Goal: Navigation & Orientation: Understand site structure

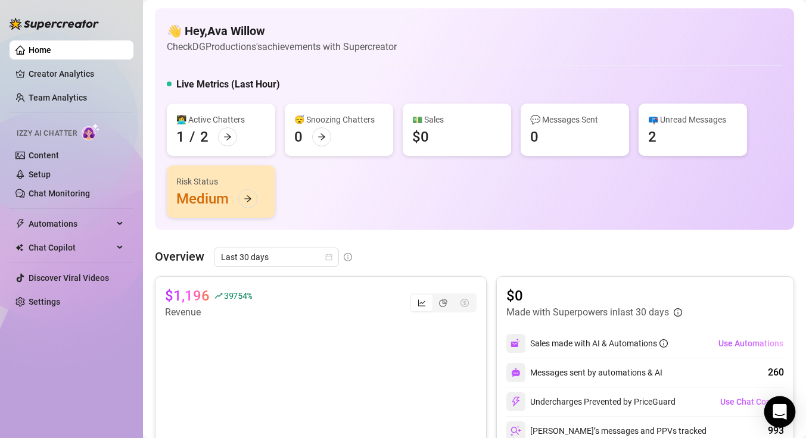
click at [777, 406] on icon "Open Intercom Messenger" at bounding box center [780, 411] width 14 height 15
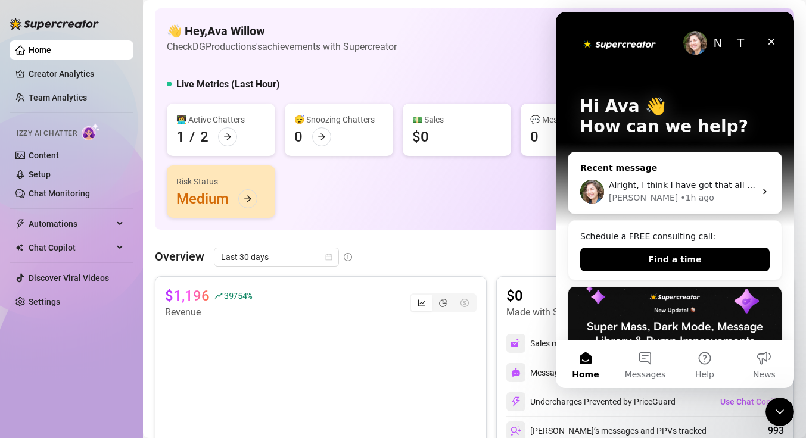
click at [697, 200] on div "[PERSON_NAME] • 1h ago" at bounding box center [682, 198] width 147 height 13
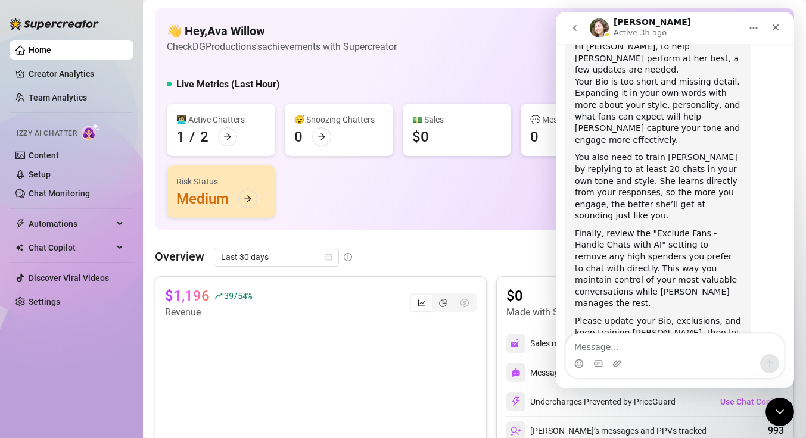
scroll to position [680, 0]
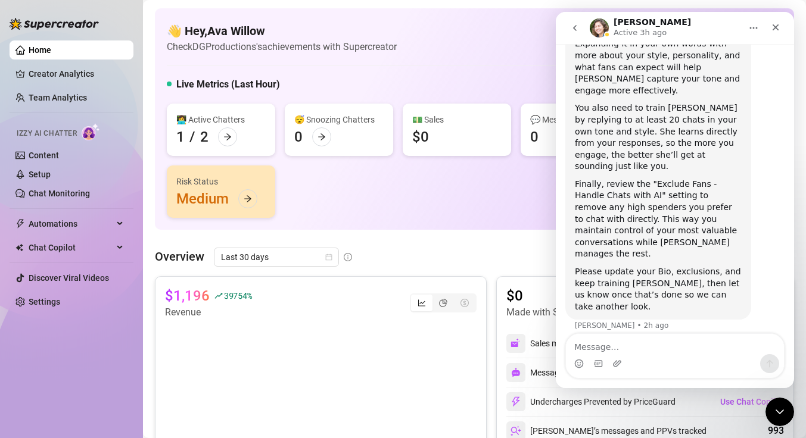
click at [575, 29] on icon "go back" at bounding box center [575, 28] width 10 height 10
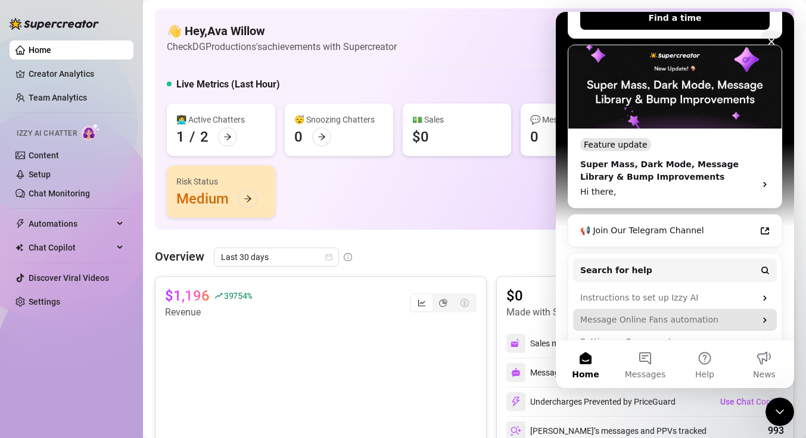
scroll to position [288, 0]
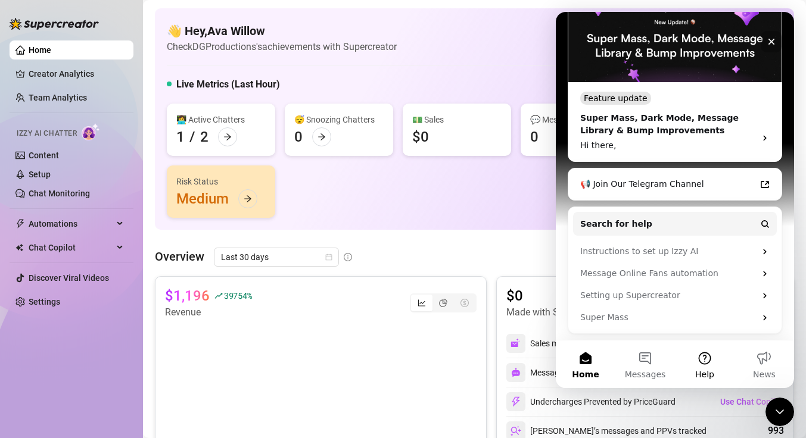
click at [703, 354] on button "Help" at bounding box center [705, 365] width 60 height 48
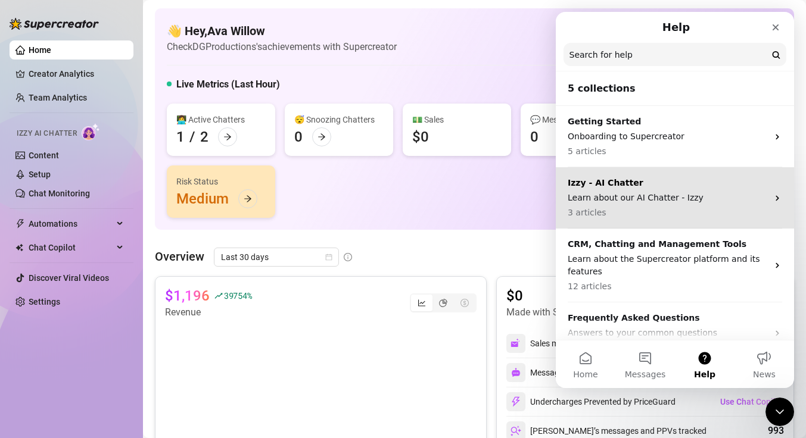
click at [648, 221] on div "Izzy - AI Chatter Learn about our AI Chatter - Izzy 3 articles" at bounding box center [675, 197] width 238 height 61
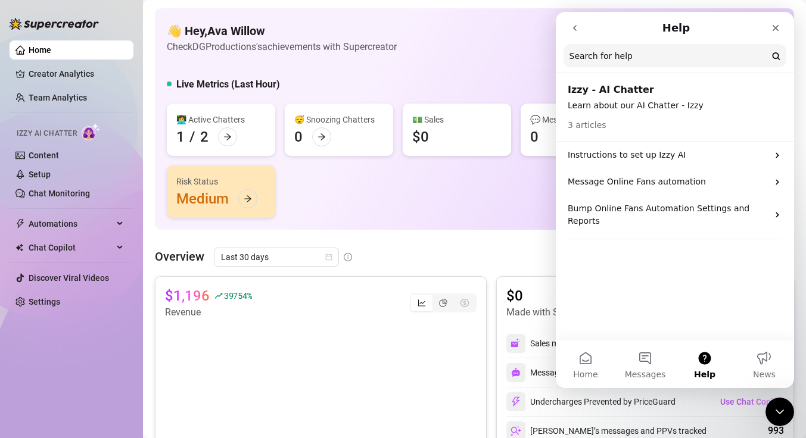
click at [503, 185] on div "👩‍💻 Active Chatters 1 / 2 😴 Snoozing Chatters 0 💵 Sales $0 💬 Messages Sent 0 📪 …" at bounding box center [474, 161] width 615 height 114
click at [52, 152] on link "Content" at bounding box center [44, 156] width 30 height 10
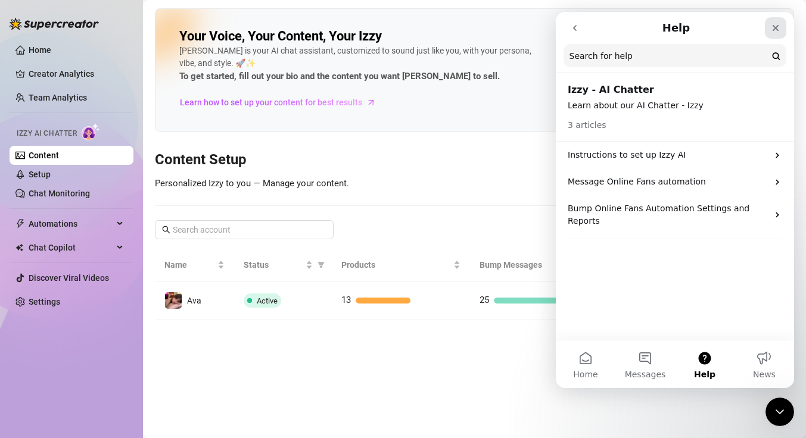
click at [776, 36] on div "Close" at bounding box center [775, 27] width 21 height 21
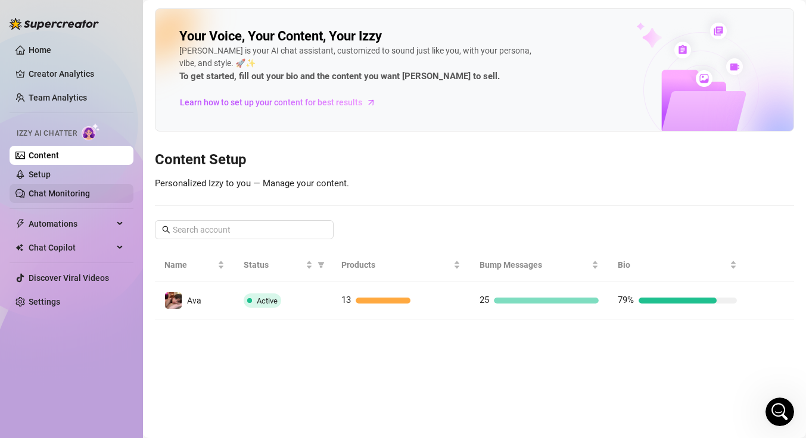
click at [85, 189] on link "Chat Monitoring" at bounding box center [59, 194] width 61 height 10
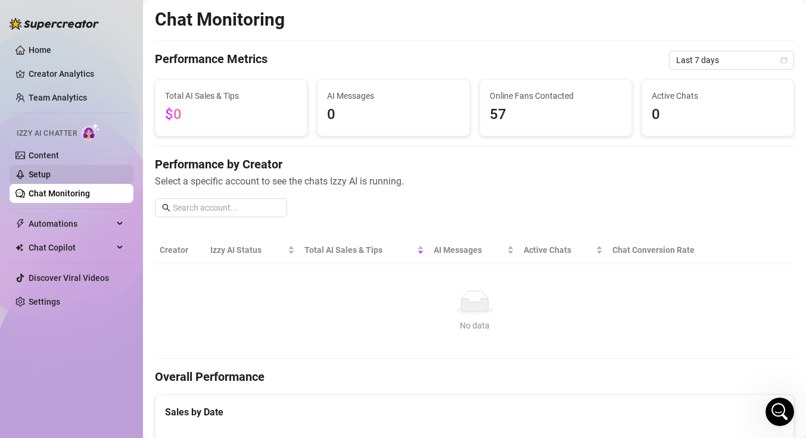
click at [51, 175] on link "Setup" at bounding box center [40, 175] width 22 height 10
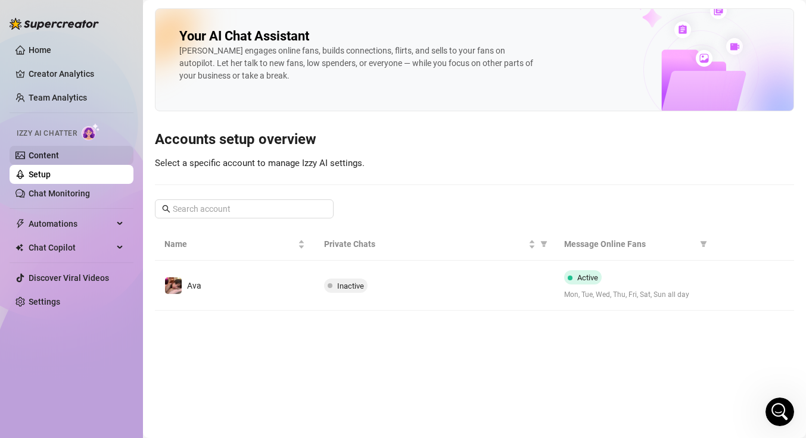
click at [59, 160] on link "Content" at bounding box center [44, 156] width 30 height 10
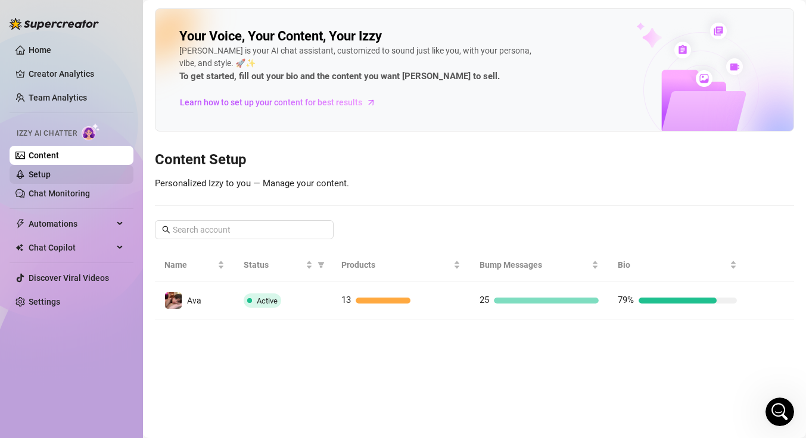
click at [51, 179] on link "Setup" at bounding box center [40, 175] width 22 height 10
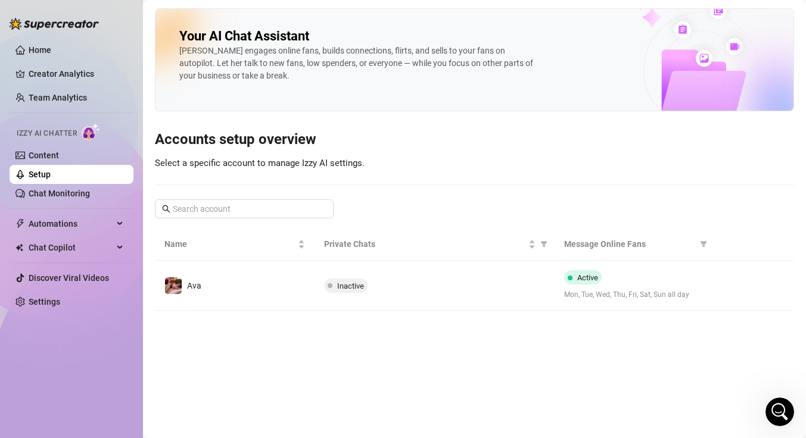
click at [341, 301] on td "Inactive" at bounding box center [434, 286] width 239 height 50
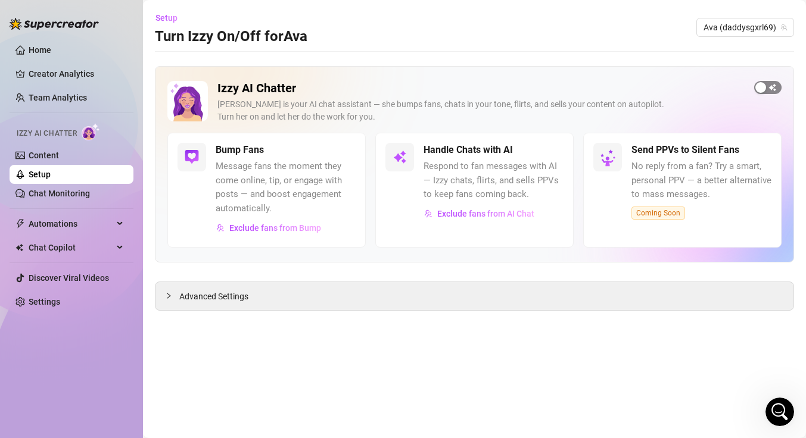
click at [768, 90] on span "button" at bounding box center [767, 87] width 27 height 13
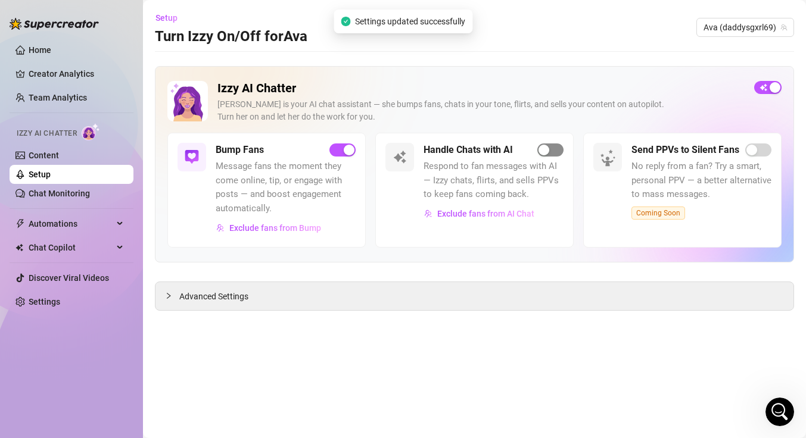
click at [544, 151] on div "button" at bounding box center [544, 150] width 11 height 11
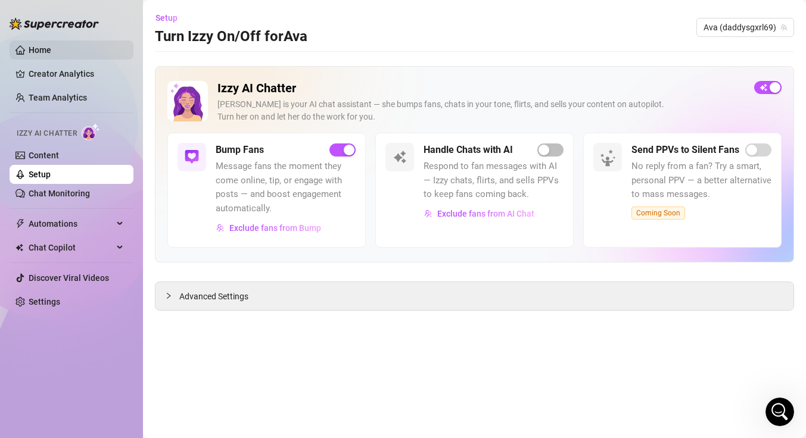
click at [36, 52] on link "Home" at bounding box center [40, 50] width 23 height 10
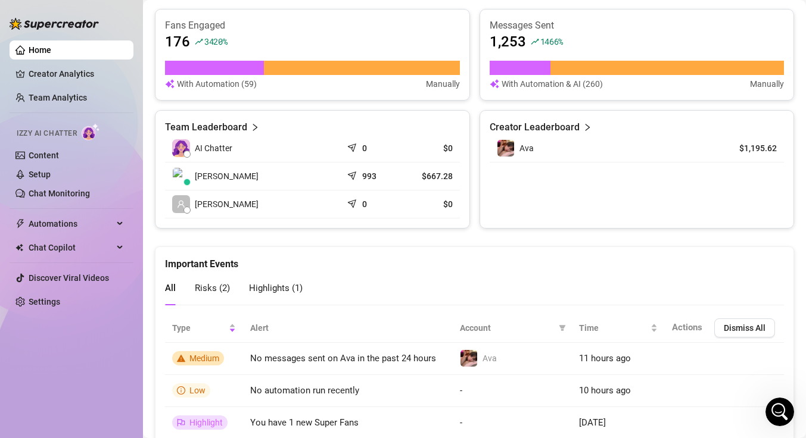
scroll to position [518, 0]
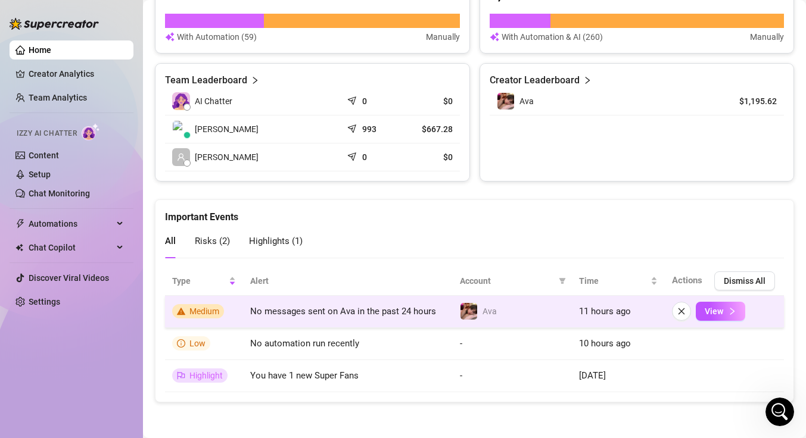
click at [205, 309] on span "Medium" at bounding box center [204, 312] width 30 height 10
click at [698, 317] on button "View" at bounding box center [720, 311] width 49 height 19
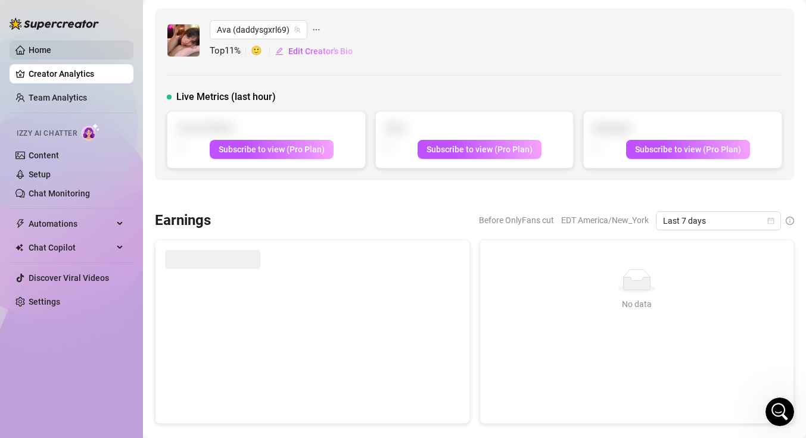
click at [48, 51] on link "Home" at bounding box center [40, 50] width 23 height 10
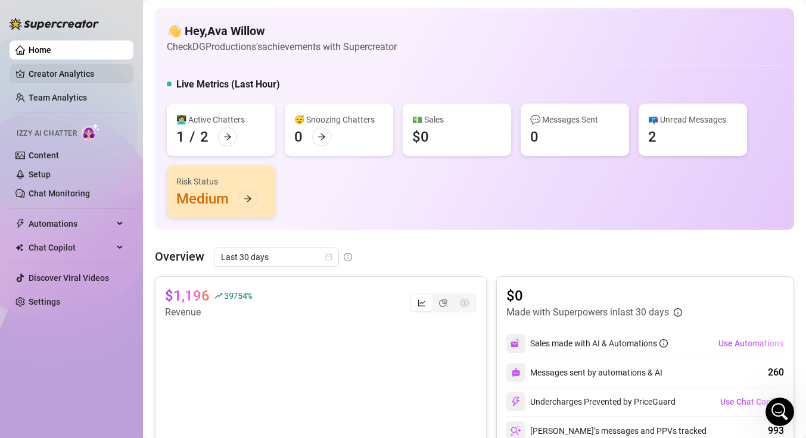
click at [58, 77] on link "Creator Analytics" at bounding box center [76, 73] width 95 height 19
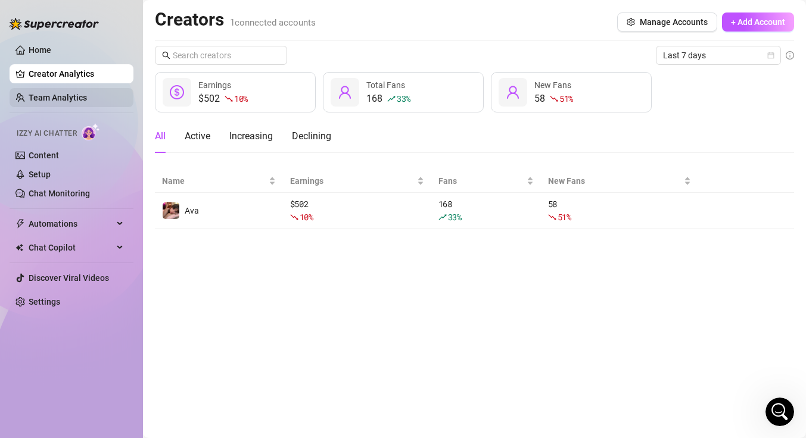
click at [85, 97] on link "Team Analytics" at bounding box center [58, 98] width 58 height 10
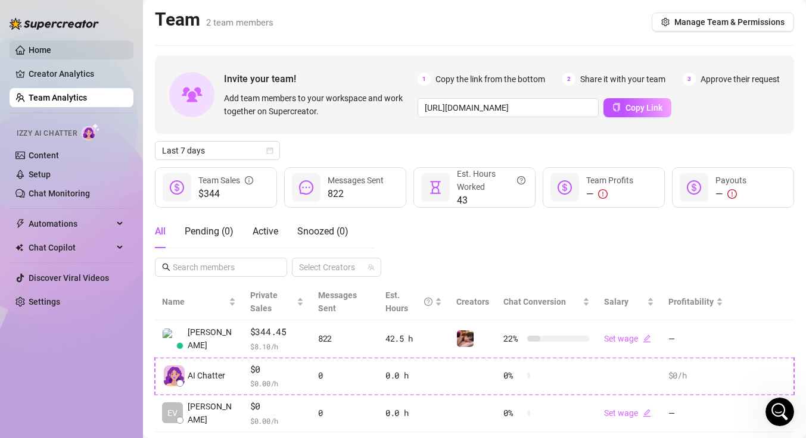
click at [51, 55] on link "Home" at bounding box center [40, 50] width 23 height 10
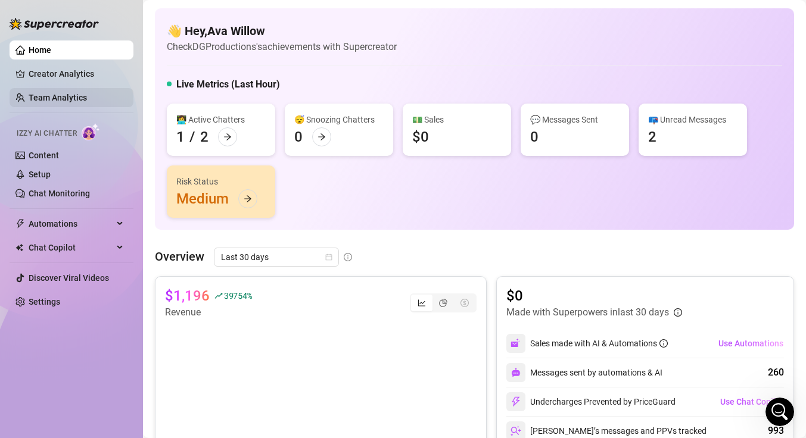
click at [71, 95] on link "Team Analytics" at bounding box center [58, 98] width 58 height 10
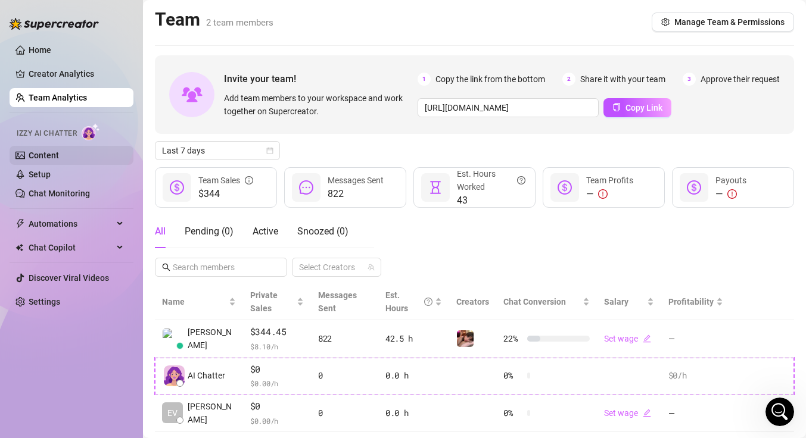
click at [59, 153] on link "Content" at bounding box center [44, 156] width 30 height 10
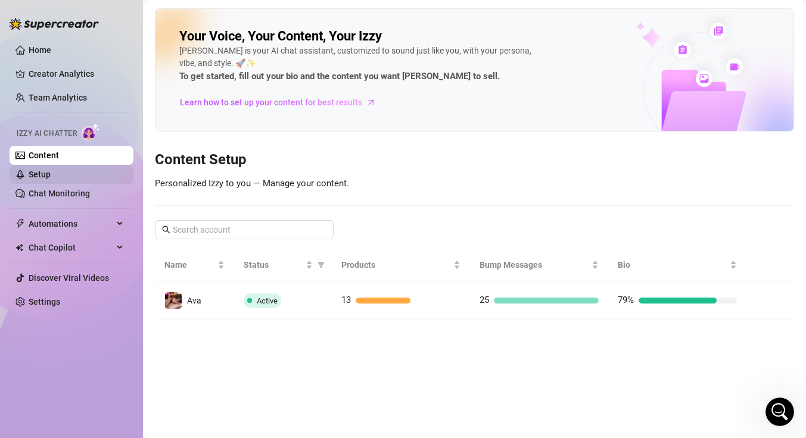
click at [51, 178] on link "Setup" at bounding box center [40, 175] width 22 height 10
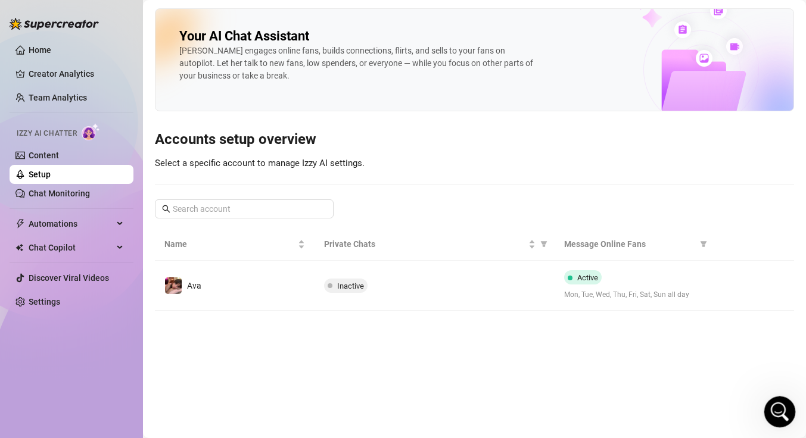
click at [785, 410] on icon "Open Intercom Messenger" at bounding box center [778, 411] width 20 height 20
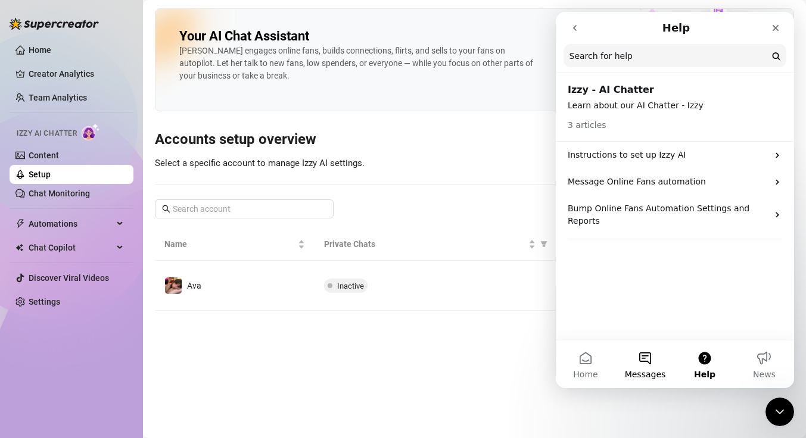
click at [652, 367] on button "Messages" at bounding box center [645, 365] width 60 height 48
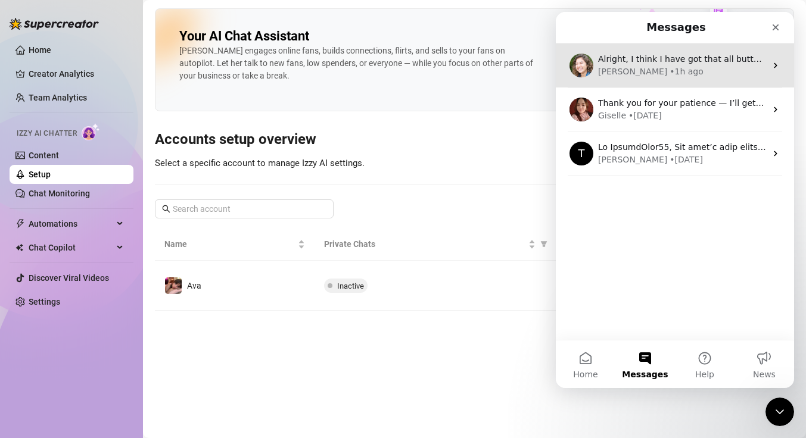
click at [649, 71] on div "[PERSON_NAME] • 1h ago" at bounding box center [682, 72] width 168 height 13
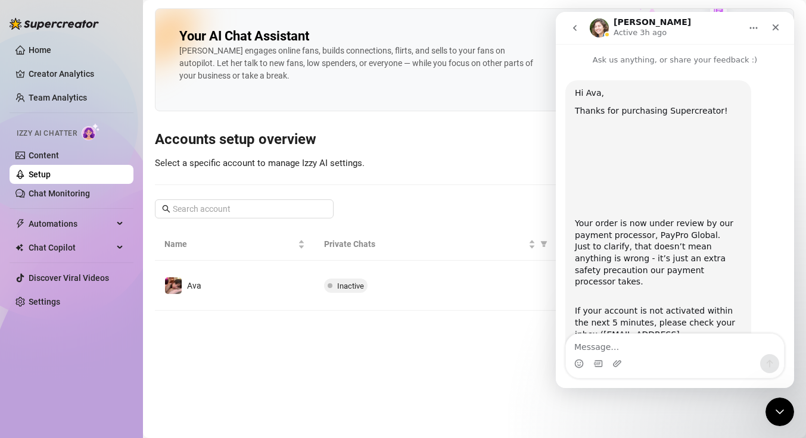
scroll to position [680, 0]
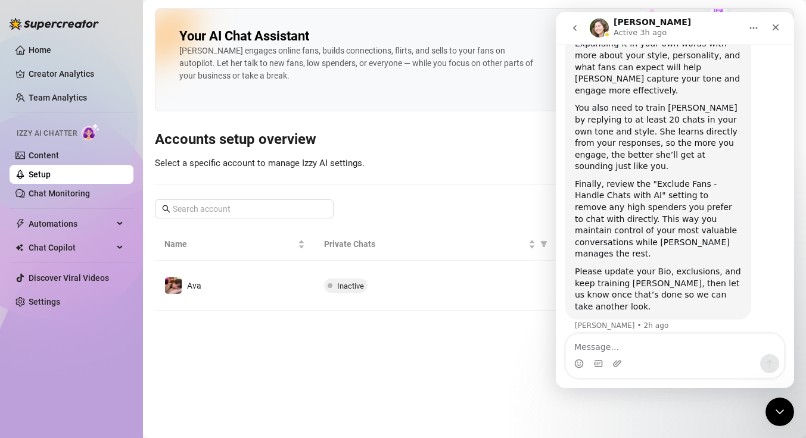
click at [578, 32] on icon "go back" at bounding box center [575, 28] width 10 height 10
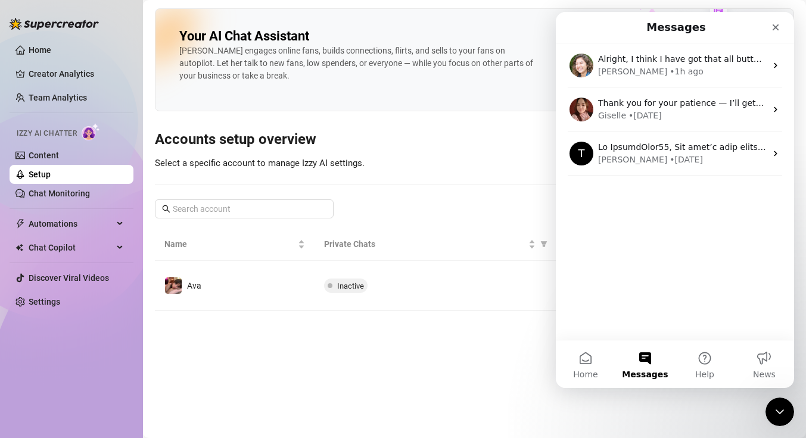
scroll to position [0, 0]
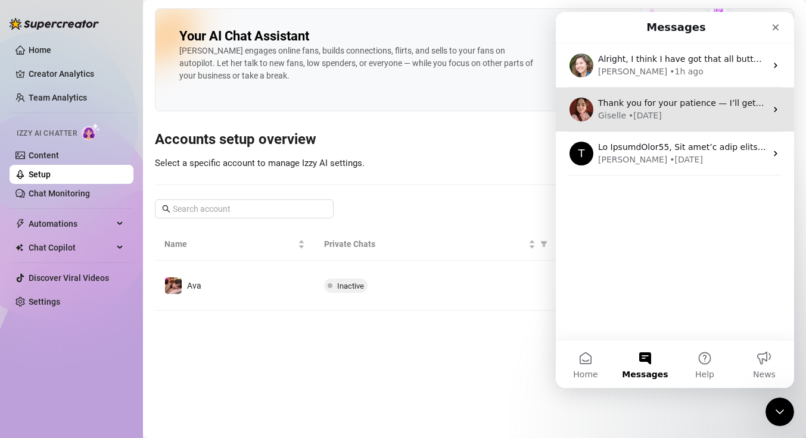
click at [665, 114] on div "Giselle • [DATE]" at bounding box center [682, 116] width 168 height 13
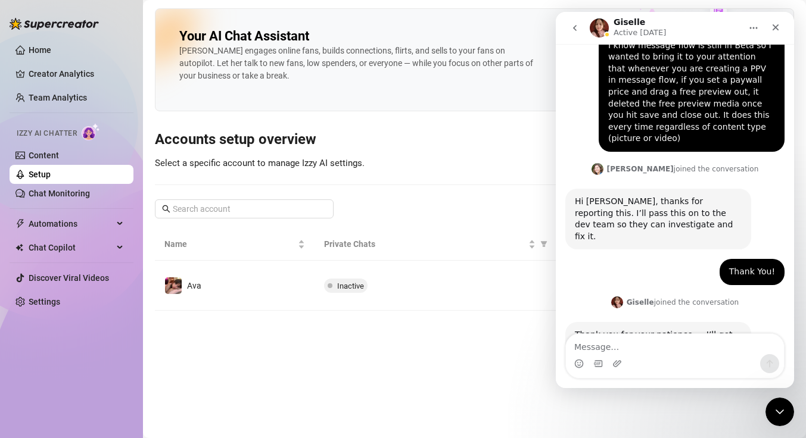
scroll to position [675, 0]
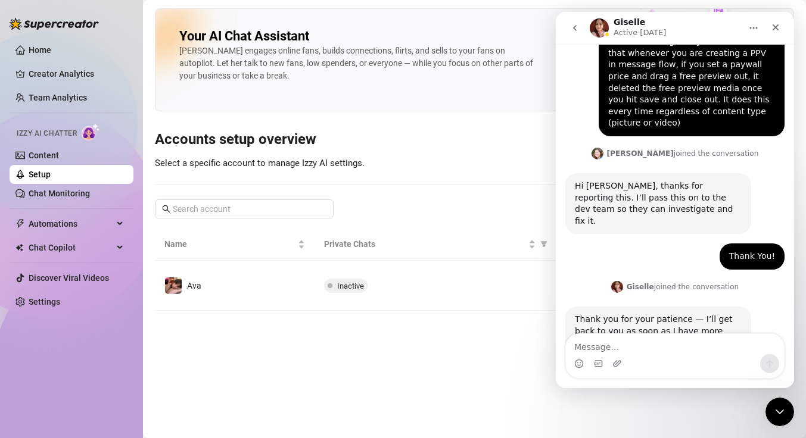
click at [564, 26] on button "go back" at bounding box center [575, 28] width 23 height 23
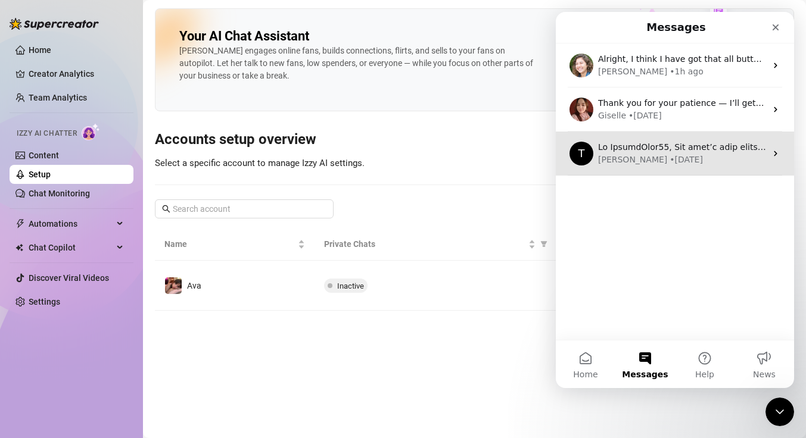
scroll to position [0, 0]
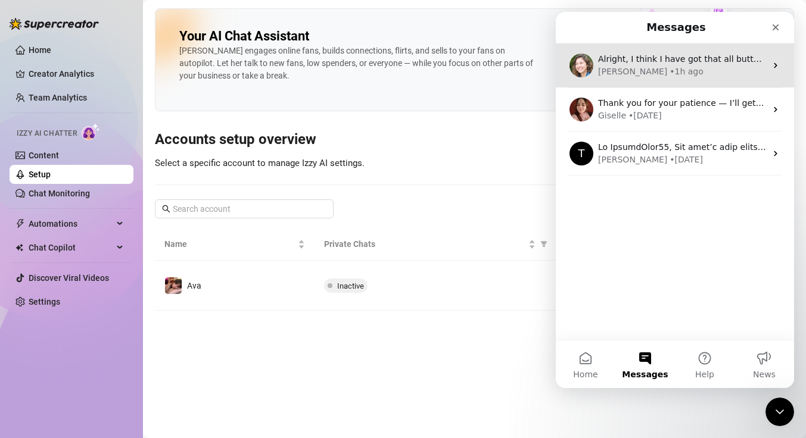
click at [670, 66] on div "• 1h ago" at bounding box center [687, 72] width 34 height 13
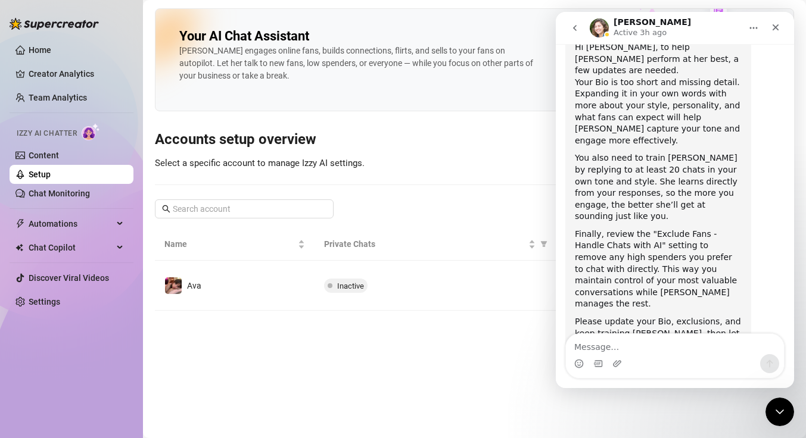
scroll to position [680, 0]
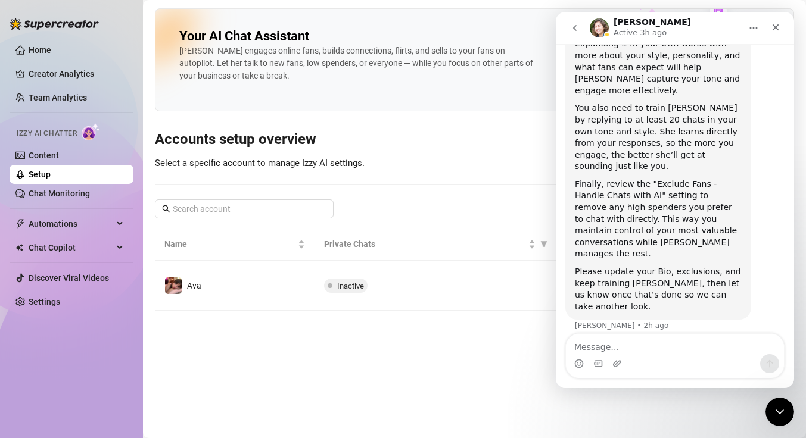
click at [570, 31] on icon "go back" at bounding box center [575, 28] width 10 height 10
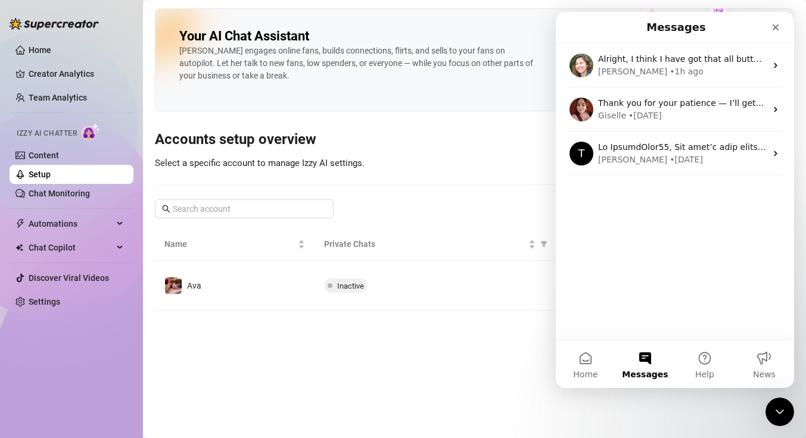
scroll to position [0, 0]
click at [769, 371] on span "News" at bounding box center [764, 375] width 23 height 8
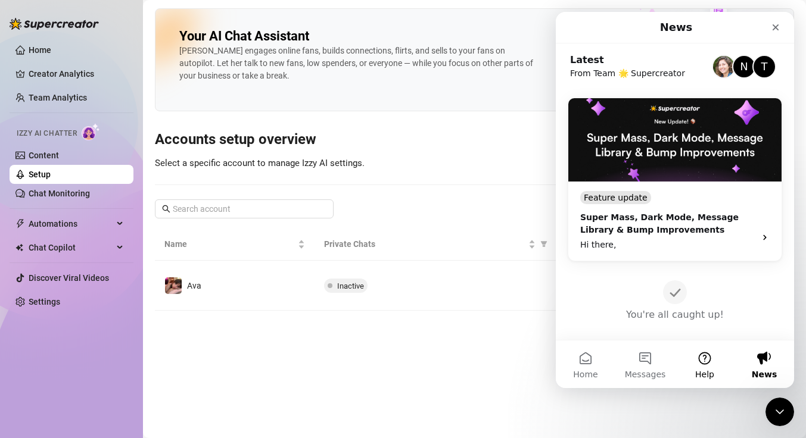
click at [702, 371] on span "Help" at bounding box center [704, 375] width 19 height 8
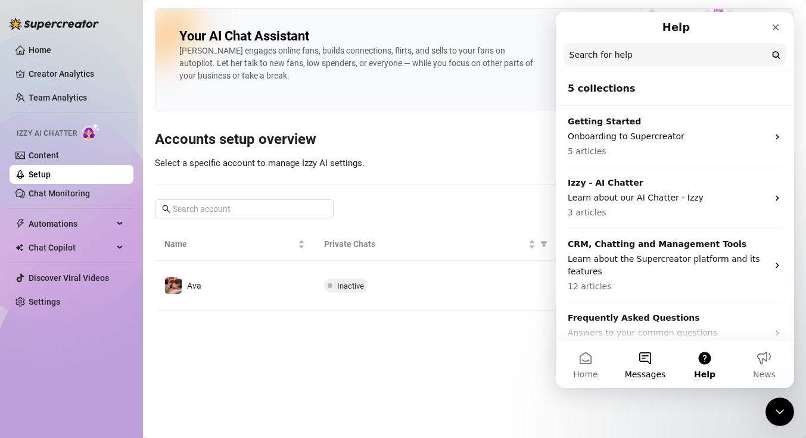
click at [640, 371] on span "Messages" at bounding box center [645, 375] width 41 height 8
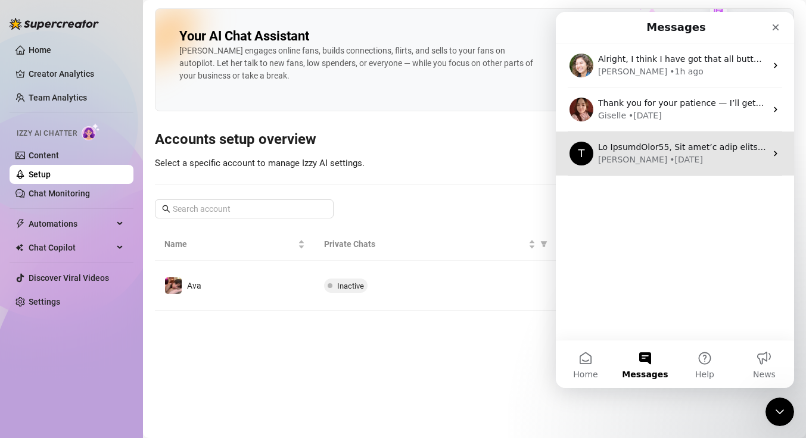
click at [634, 136] on div "T [PERSON_NAME] • [DATE]" at bounding box center [675, 154] width 238 height 44
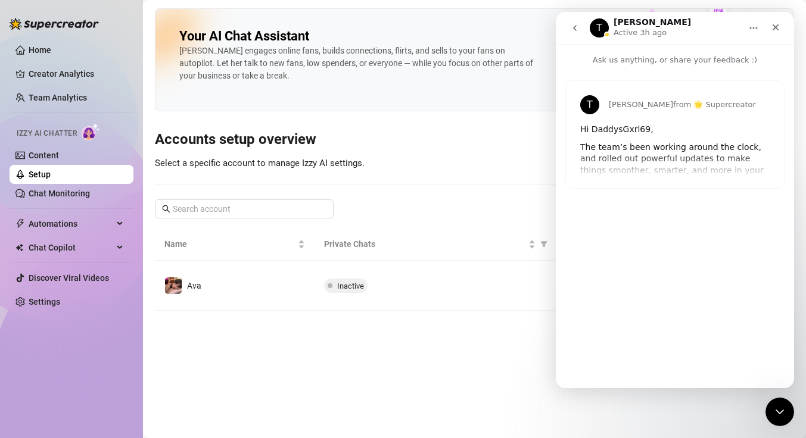
click at [580, 28] on button "go back" at bounding box center [575, 28] width 23 height 23
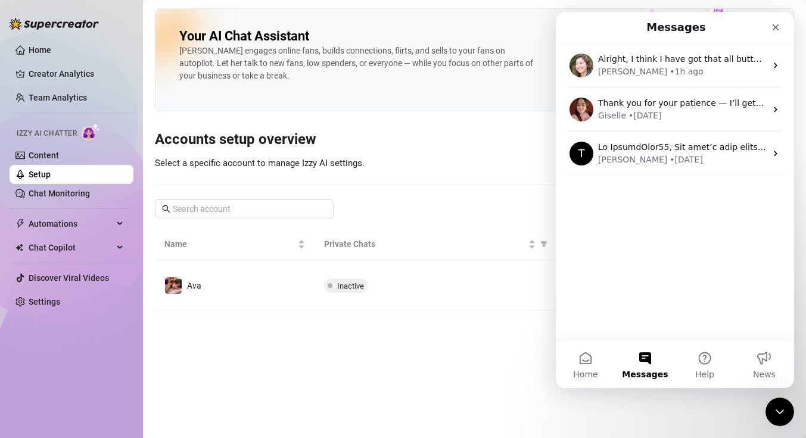
click at [488, 152] on div "Your AI Chat Assistant [PERSON_NAME] engages online fans, builds connections, f…" at bounding box center [474, 159] width 639 height 303
click at [780, 31] on icon "Close" at bounding box center [776, 28] width 10 height 10
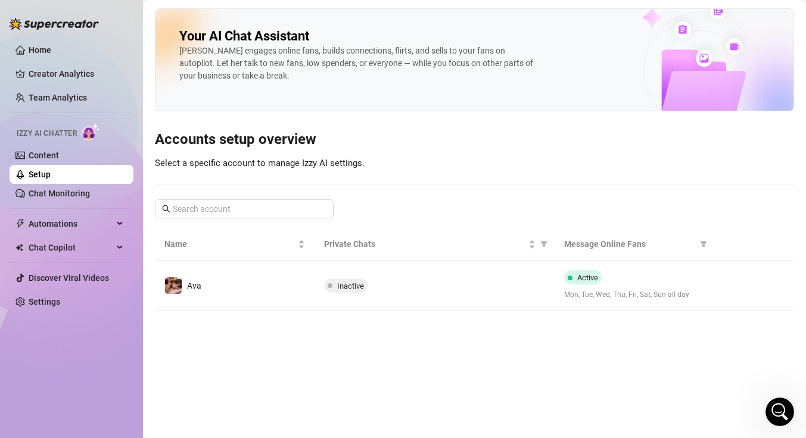
click at [607, 145] on h3 "Accounts setup overview" at bounding box center [474, 139] width 639 height 19
click at [546, 168] on div "Your AI Chat Assistant [PERSON_NAME] engages online fans, builds connections, f…" at bounding box center [474, 159] width 639 height 303
click at [46, 75] on link "Creator Analytics" at bounding box center [76, 73] width 95 height 19
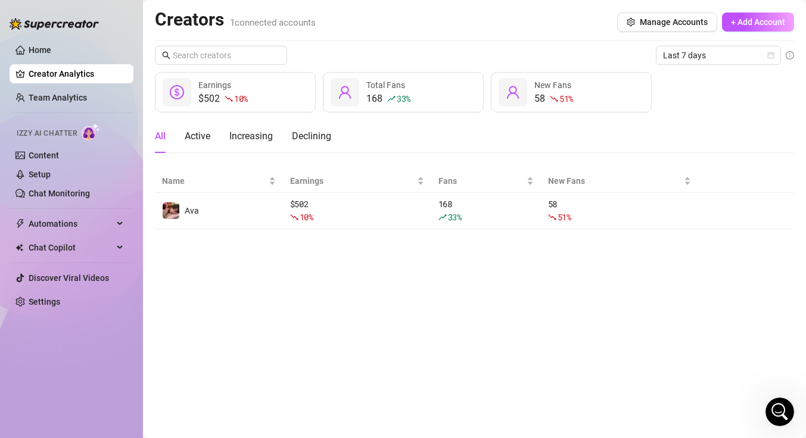
click at [43, 94] on link "Team Analytics" at bounding box center [58, 98] width 58 height 10
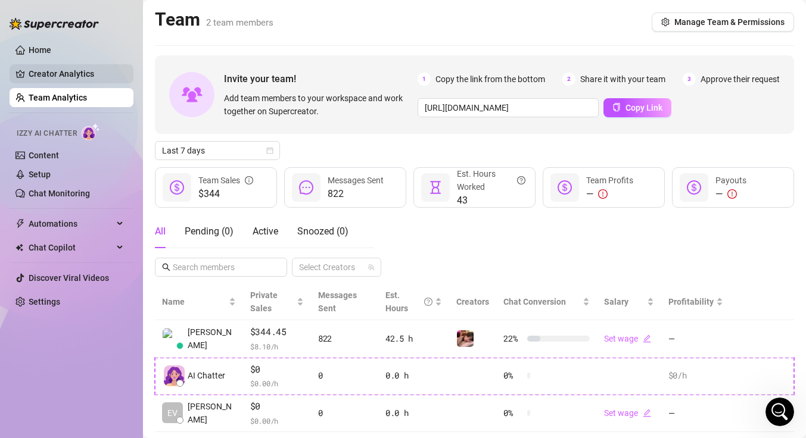
click at [46, 69] on link "Creator Analytics" at bounding box center [76, 73] width 95 height 19
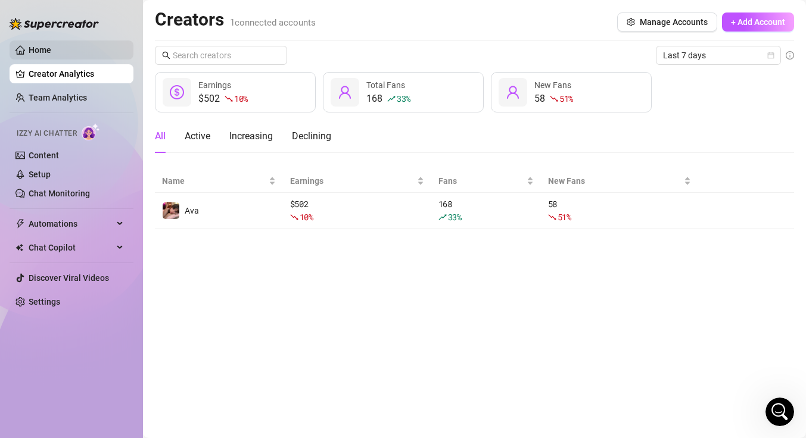
click at [49, 50] on link "Home" at bounding box center [40, 50] width 23 height 10
